Goal: Task Accomplishment & Management: Use online tool/utility

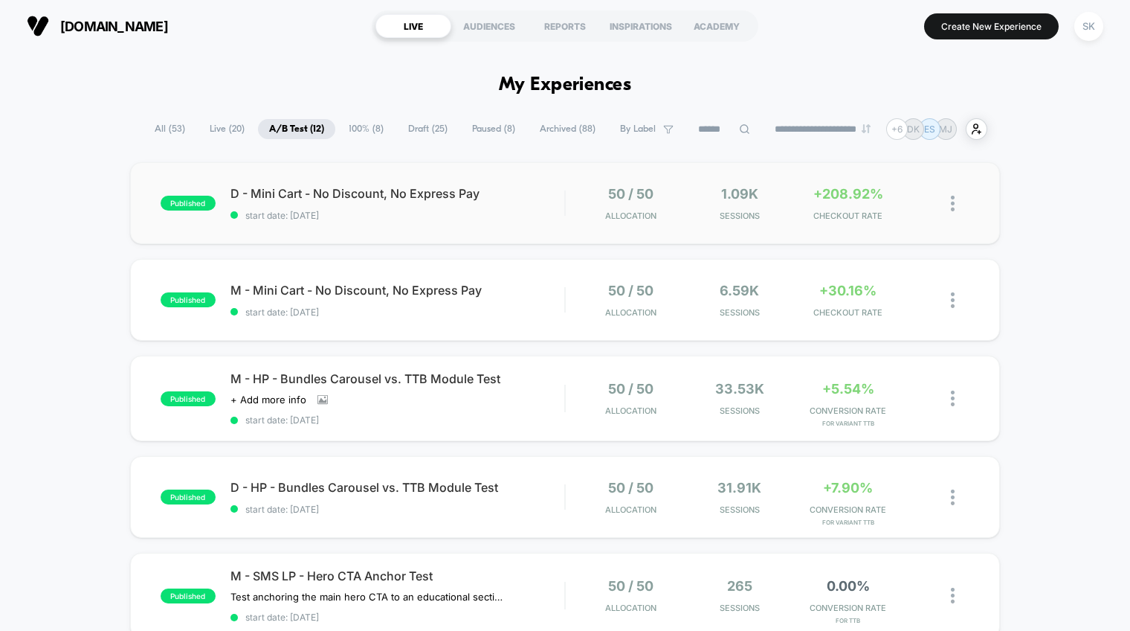
click at [410, 228] on div "published D - Mini Cart - No Discount, No Express Pay start date: [DATE] 50 / 5…" at bounding box center [565, 203] width 870 height 82
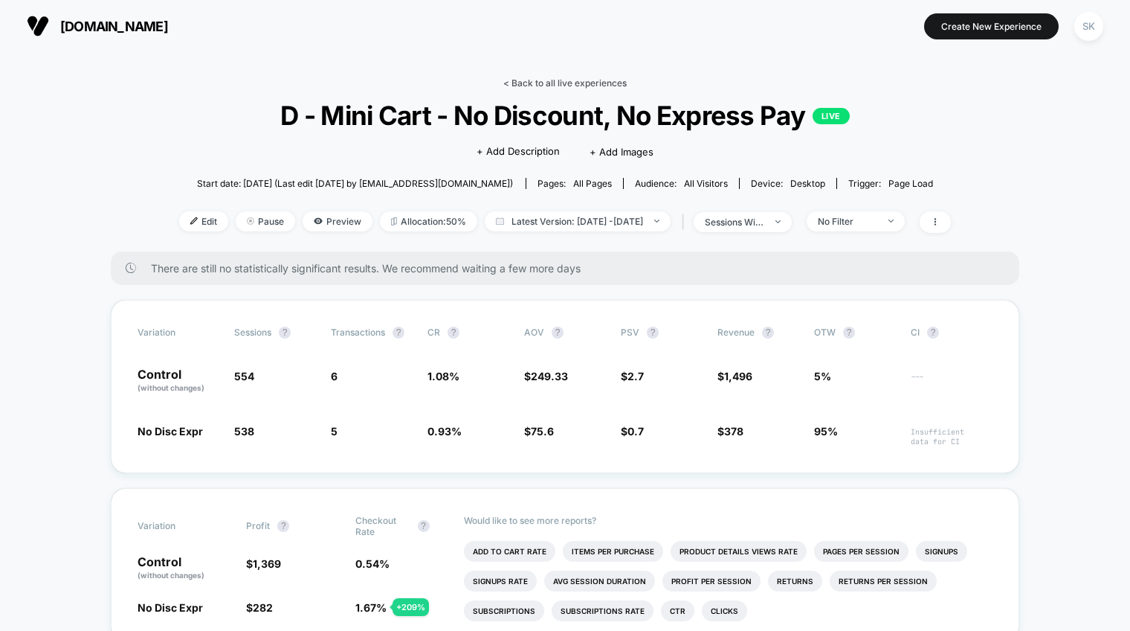
click at [558, 80] on link "< Back to all live experiences" at bounding box center [564, 82] width 123 height 11
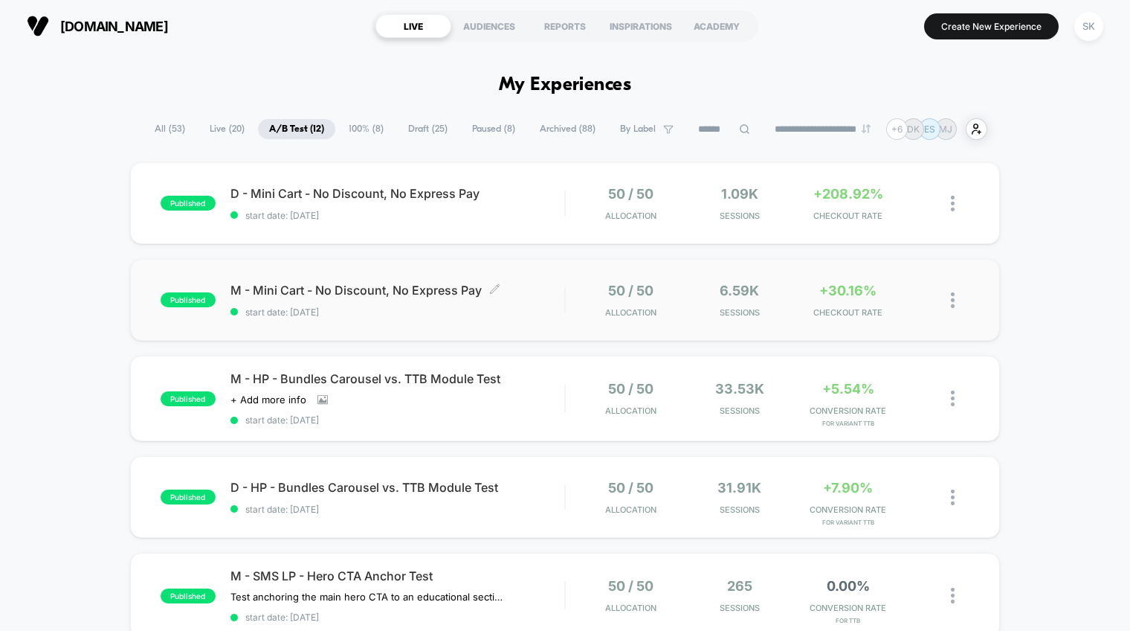
click at [529, 307] on span "start date: [DATE]" at bounding box center [398, 311] width 334 height 11
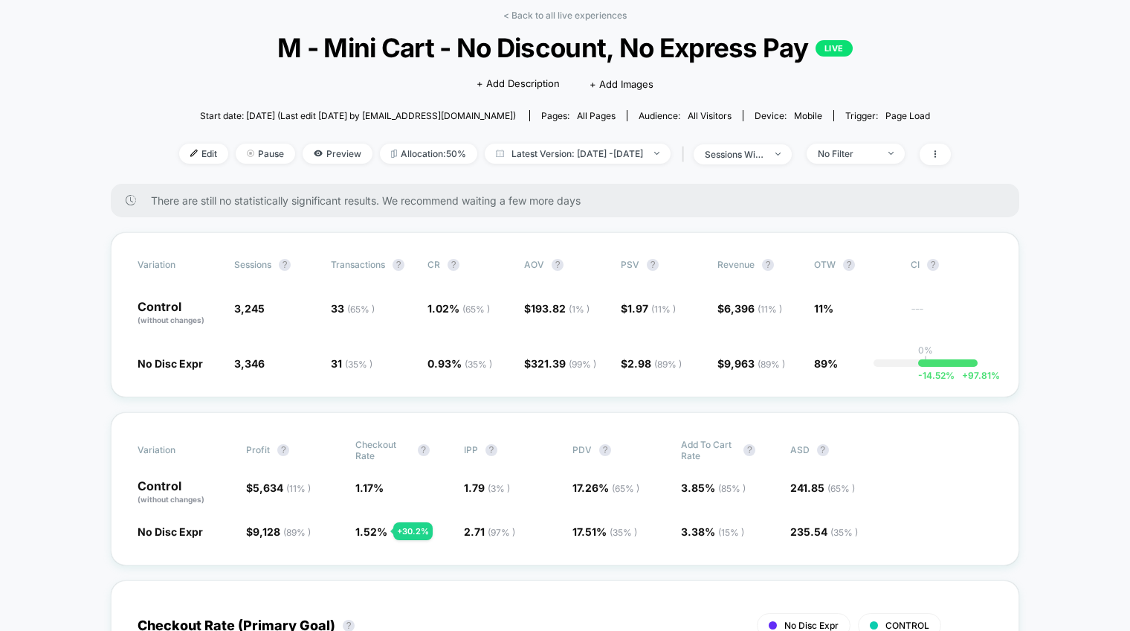
scroll to position [66, 0]
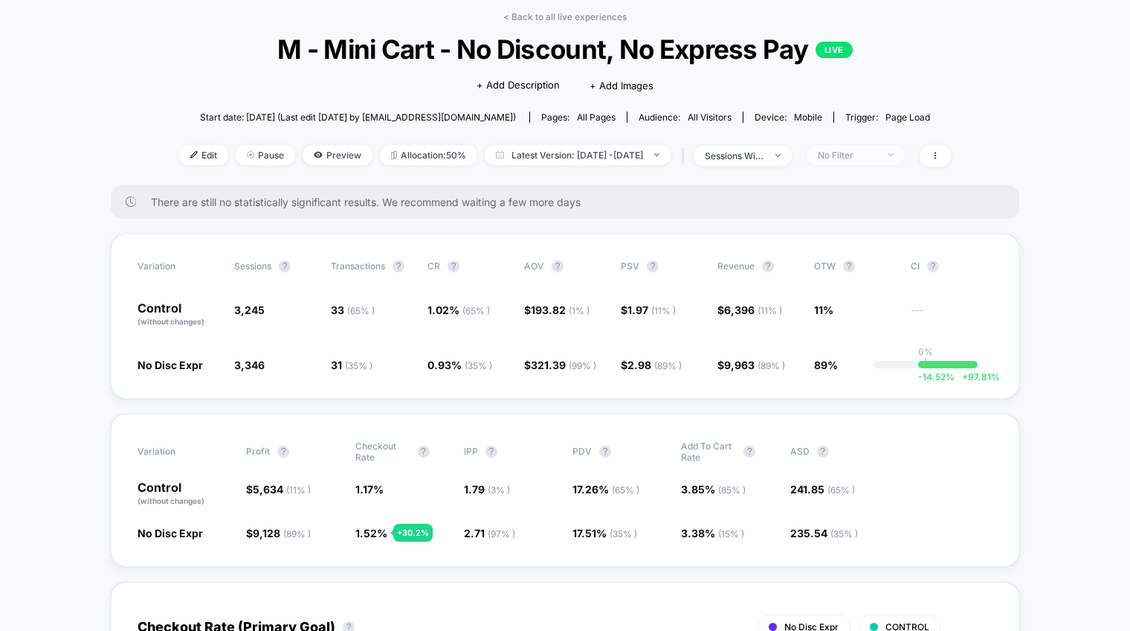
click at [856, 151] on div "No Filter" at bounding box center [847, 154] width 59 height 11
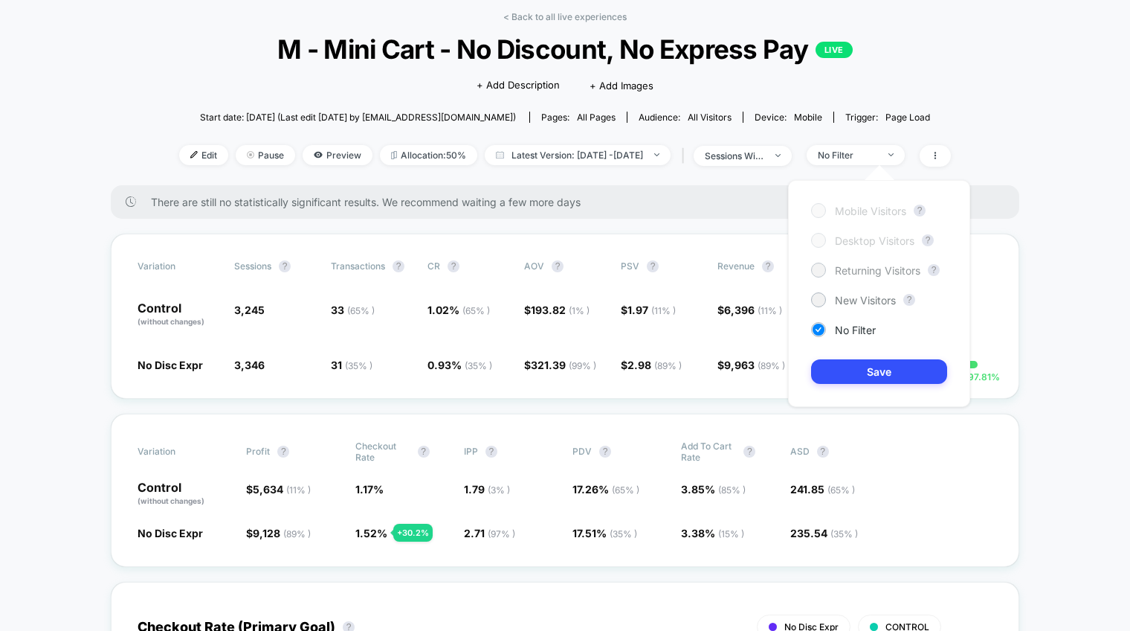
click at [844, 262] on div "Returning Visitors" at bounding box center [865, 269] width 109 height 15
click at [867, 370] on button "Save" at bounding box center [879, 371] width 136 height 25
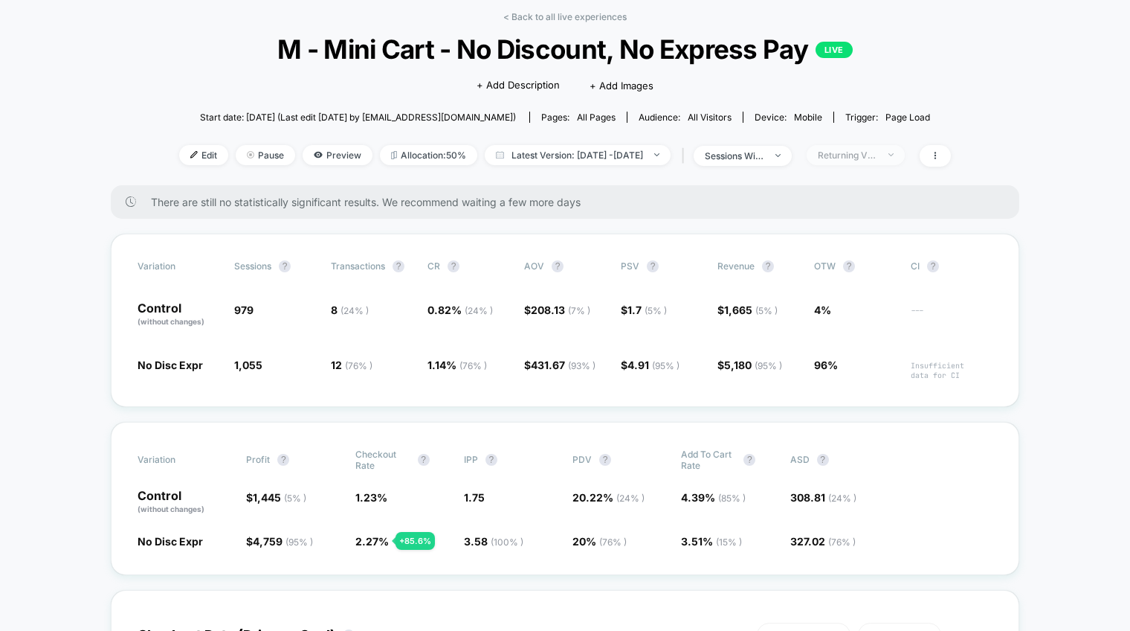
click at [856, 152] on div "Returning Visitors" at bounding box center [847, 154] width 59 height 11
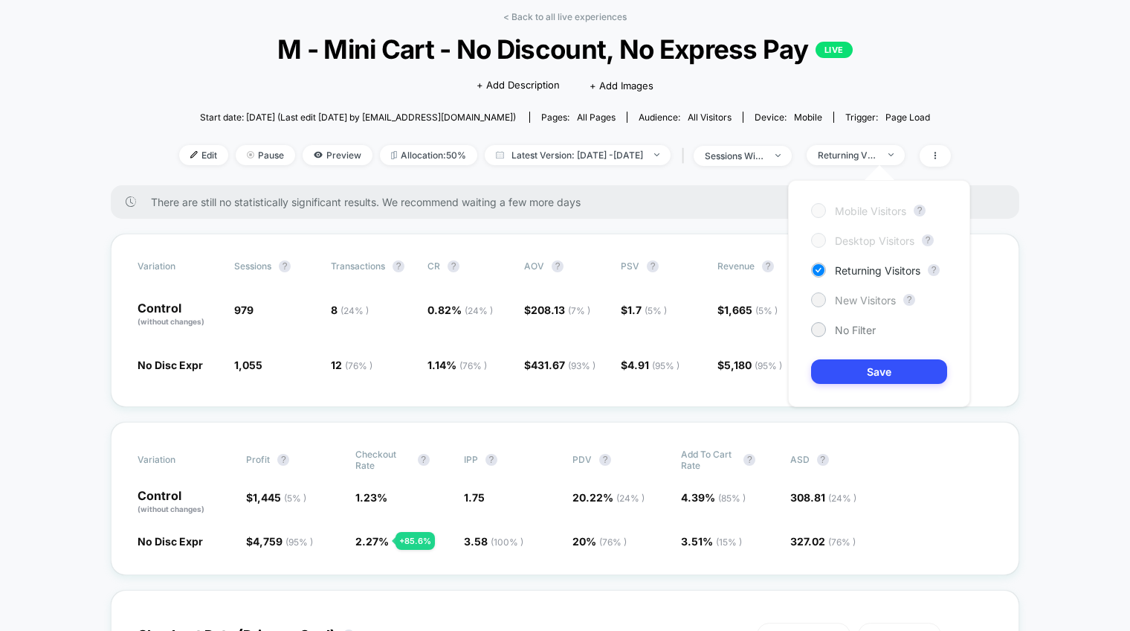
click at [855, 300] on span "New Visitors" at bounding box center [865, 300] width 61 height 13
click at [858, 366] on button "Save" at bounding box center [879, 371] width 136 height 25
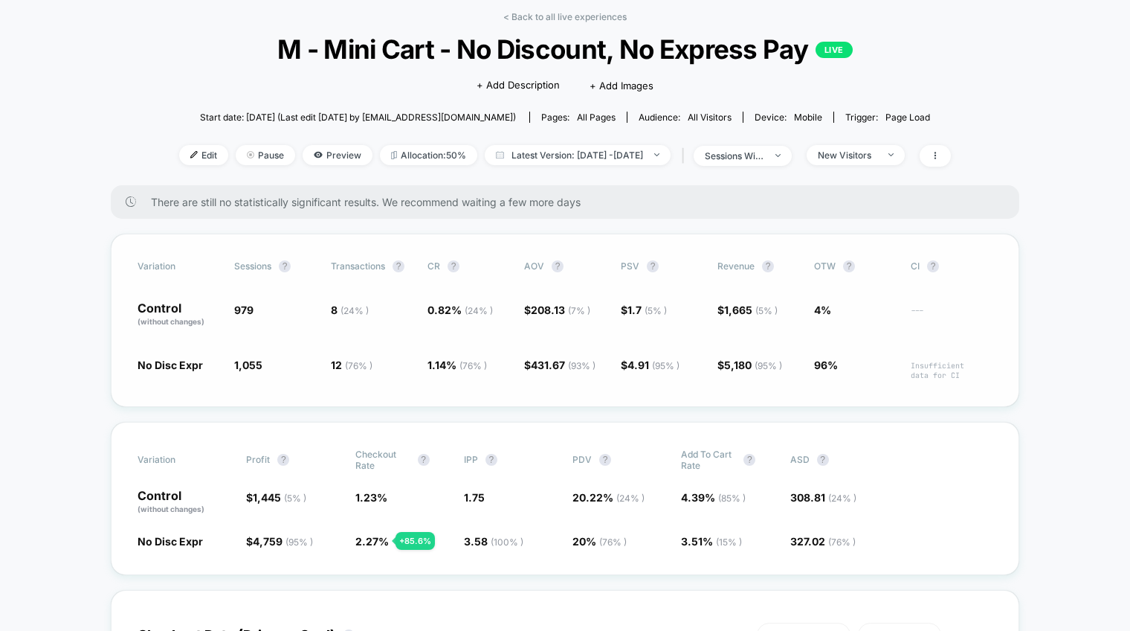
scroll to position [72, 0]
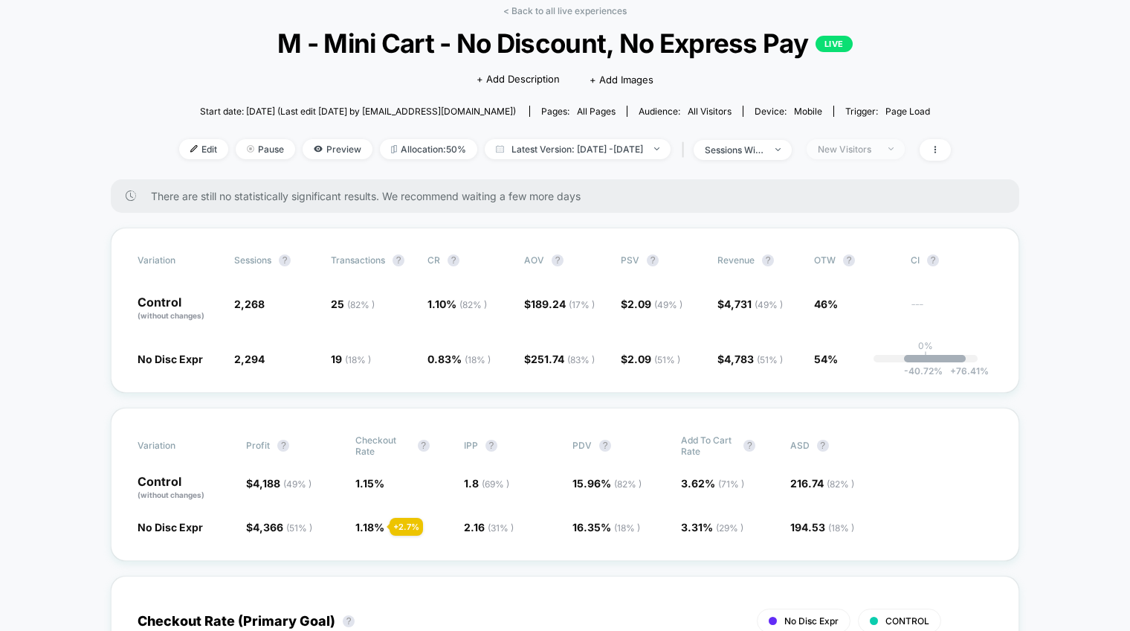
click at [851, 156] on span "New Visitors" at bounding box center [856, 149] width 98 height 20
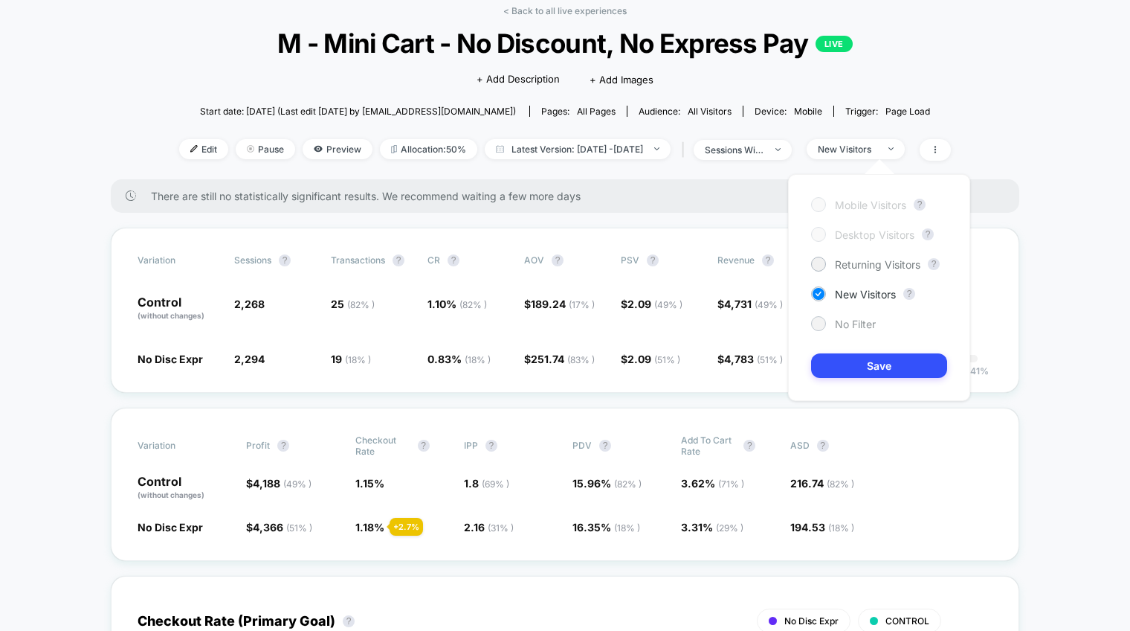
click at [822, 322] on div at bounding box center [818, 323] width 11 height 11
click at [834, 376] on button "Save" at bounding box center [879, 365] width 136 height 25
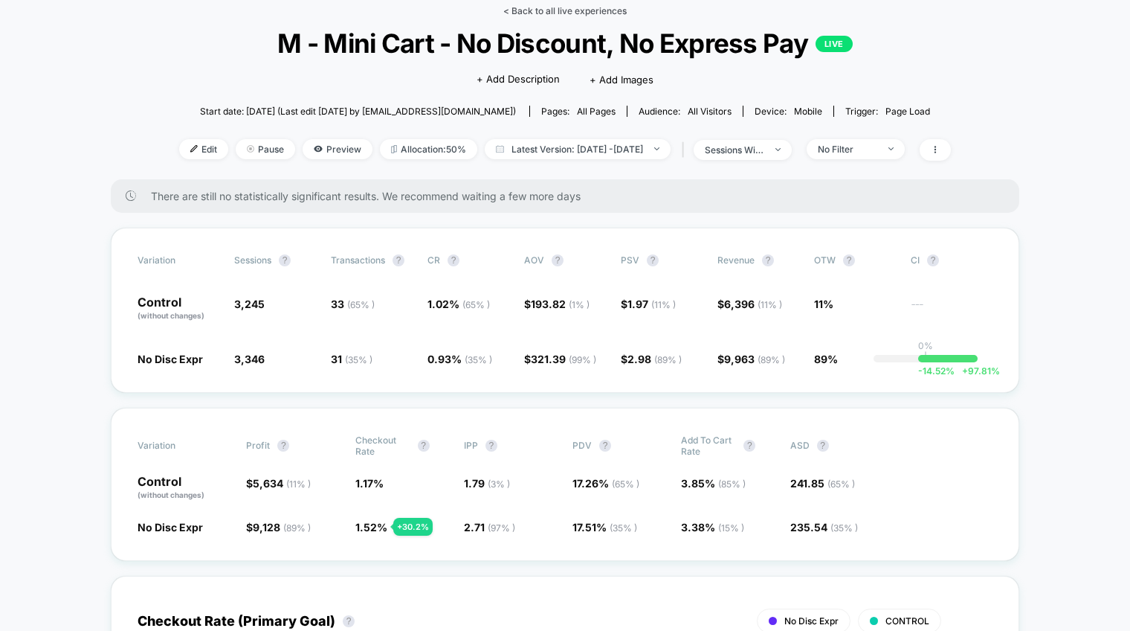
click at [573, 11] on link "< Back to all live experiences" at bounding box center [564, 10] width 123 height 11
